Goal: Navigation & Orientation: Find specific page/section

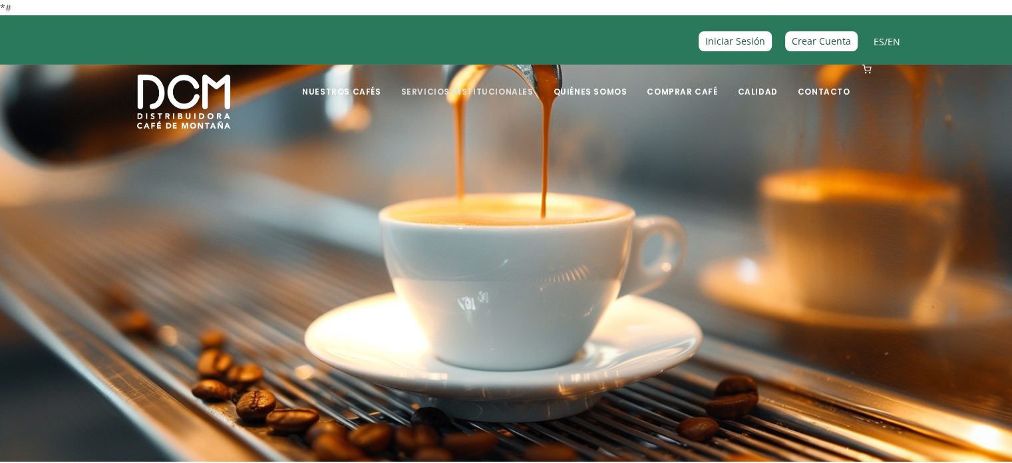
click at [514, 87] on link "Servicios Institucionales" at bounding box center [467, 81] width 148 height 31
click at [517, 90] on link "Servicios Institucionales" at bounding box center [467, 81] width 148 height 31
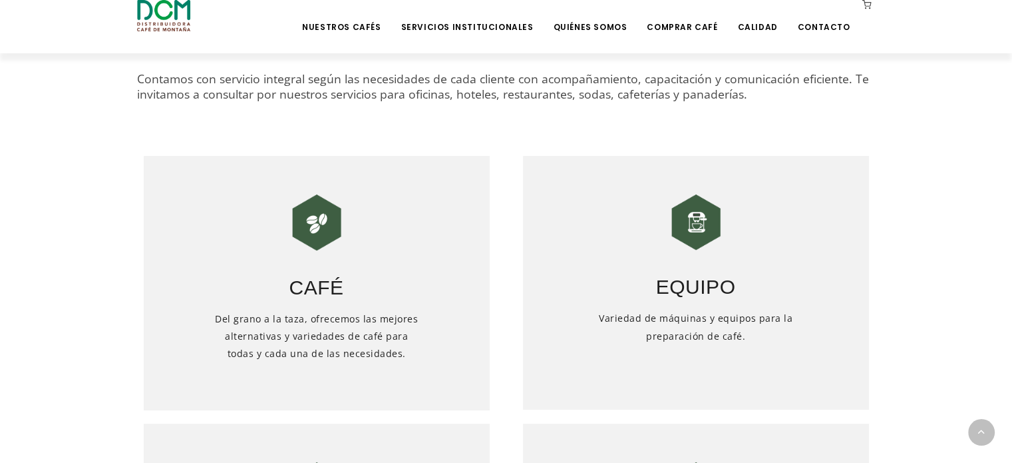
scroll to position [533, 0]
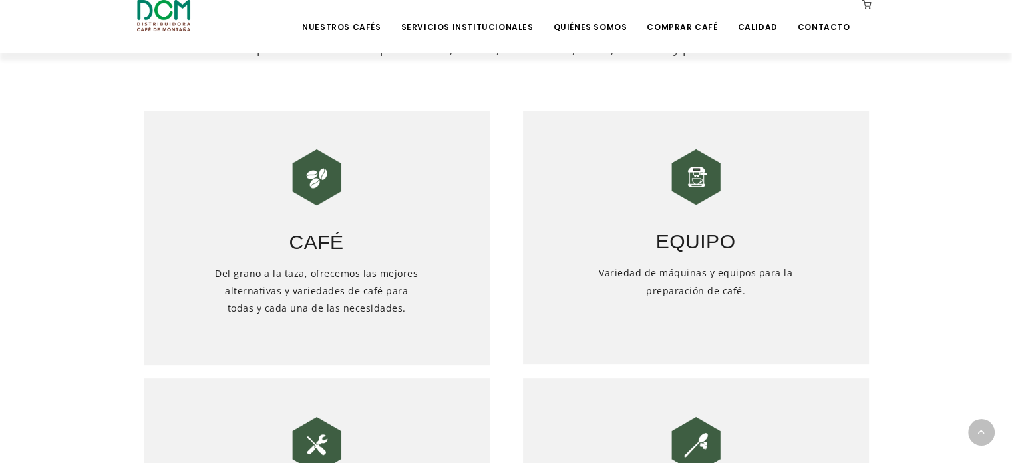
click at [309, 178] on img at bounding box center [317, 177] width 67 height 67
click at [343, 286] on h5 "Del grano a la taza, ofrecemos las mejores alternativas y variedades de café pa…" at bounding box center [317, 308] width 208 height 87
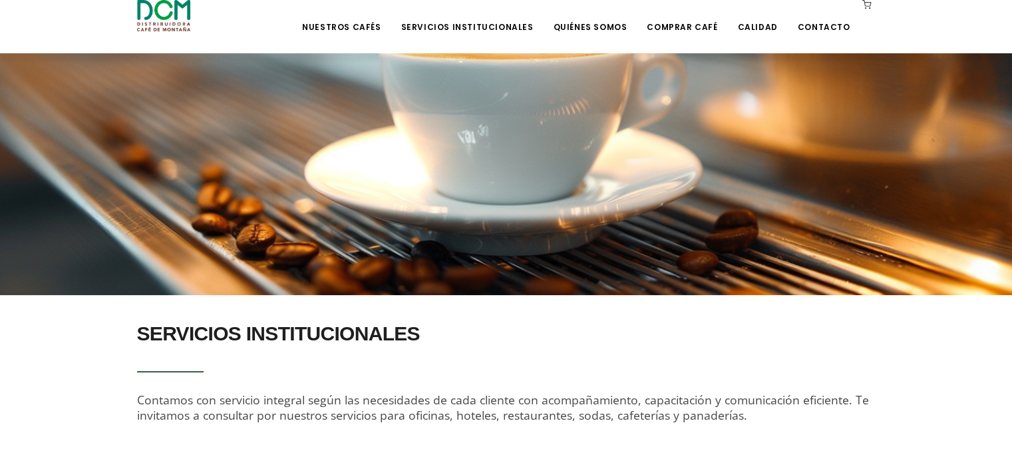
scroll to position [0, 0]
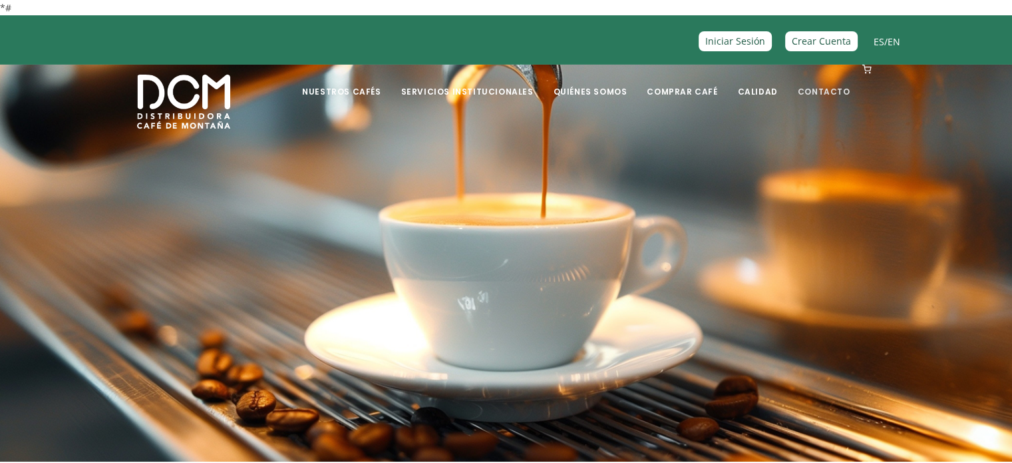
click at [826, 92] on link "Contacto" at bounding box center [824, 81] width 69 height 31
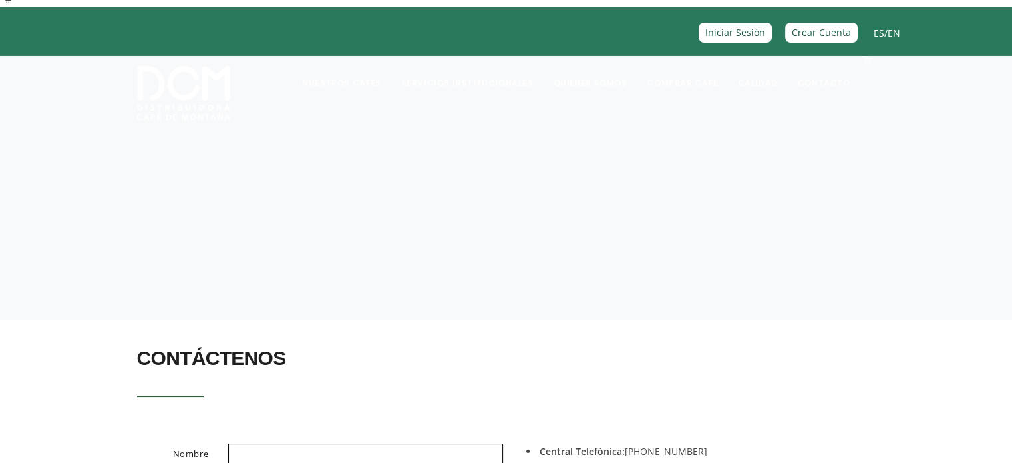
scroll to position [200, 0]
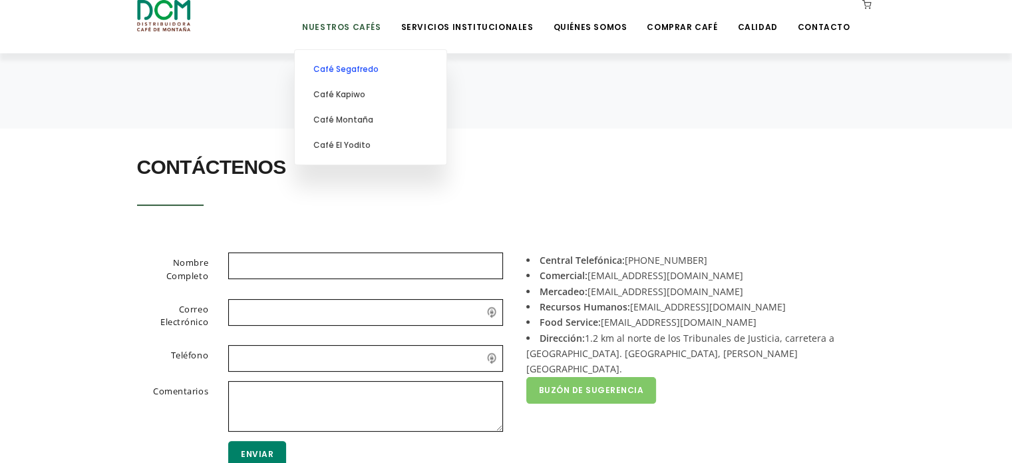
click at [379, 69] on link "Café Segafredo" at bounding box center [371, 69] width 138 height 25
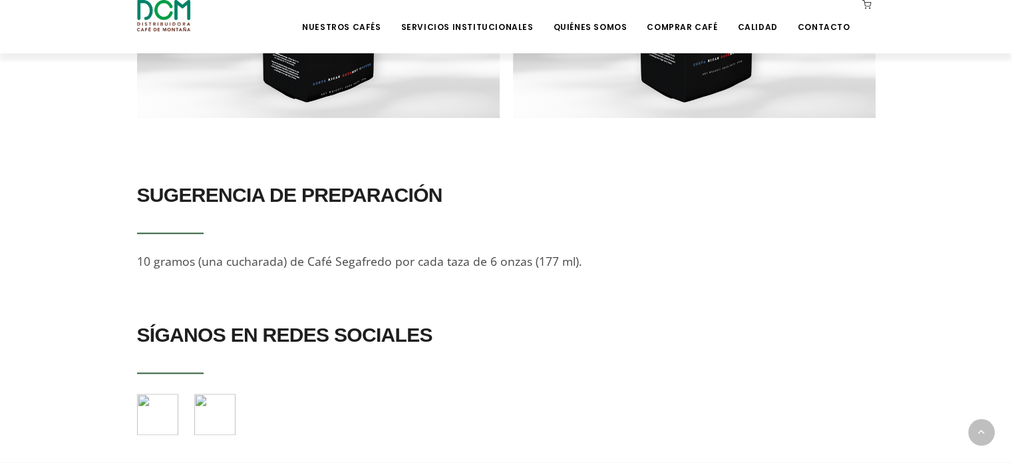
scroll to position [1576, 0]
